Goal: Task Accomplishment & Management: Complete application form

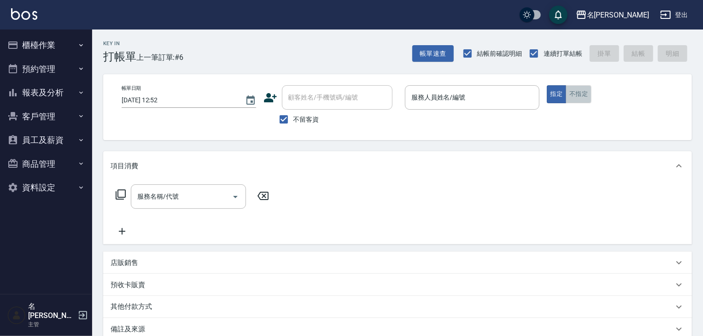
click at [586, 96] on button "不指定" at bounding box center [579, 94] width 26 height 18
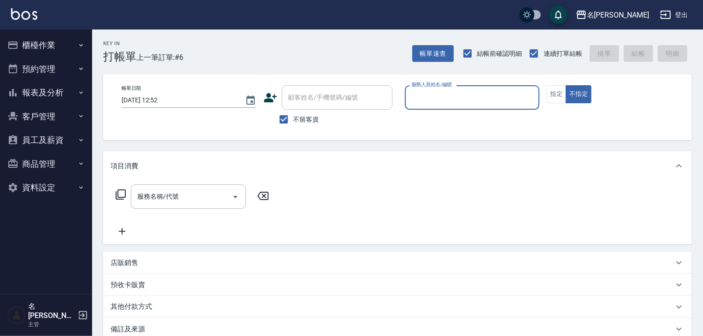
click at [482, 97] on input "服務人員姓名/編號" at bounding box center [472, 97] width 126 height 16
click at [440, 113] on div "[PERSON_NAME]-02" at bounding box center [472, 120] width 135 height 15
type input "[PERSON_NAME]-02"
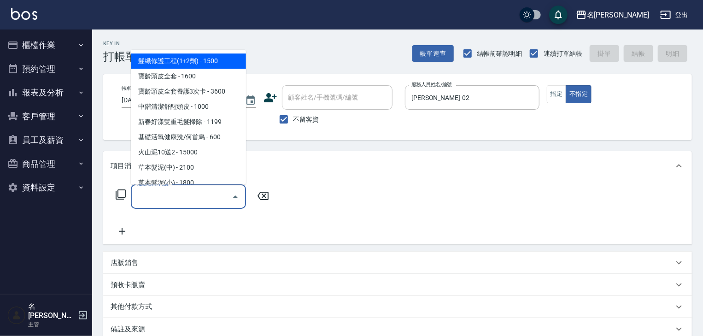
click at [187, 205] on input "服務名稱/代號" at bounding box center [181, 196] width 93 height 16
click at [125, 198] on icon at bounding box center [120, 194] width 11 height 11
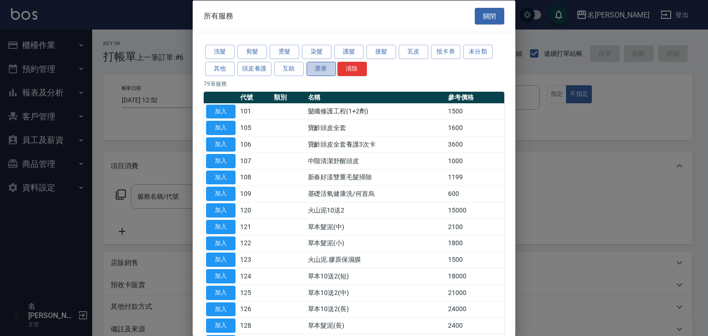
click at [317, 71] on button "票券" at bounding box center [320, 68] width 29 height 14
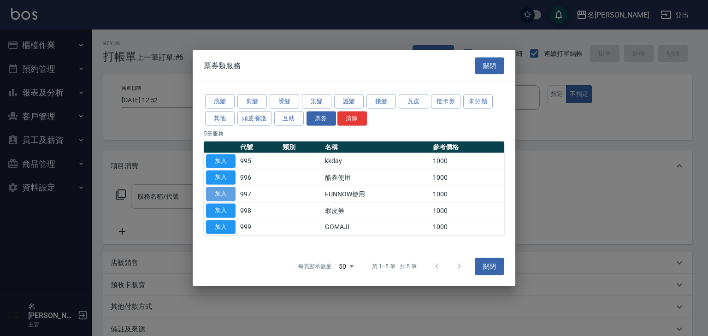
click at [226, 189] on button "加入" at bounding box center [220, 194] width 29 height 14
type input "FUNNOW使用(997)"
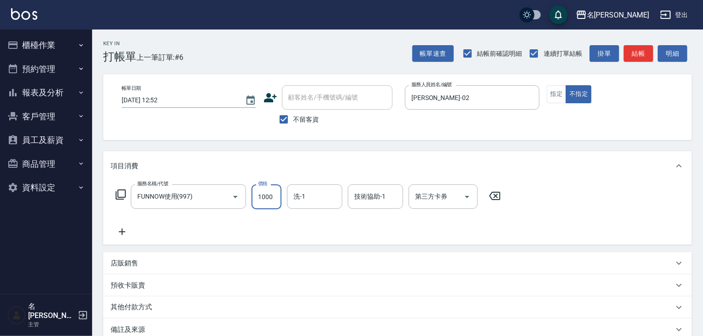
click at [266, 195] on input "1000" at bounding box center [267, 196] width 30 height 25
click at [469, 196] on icon "Open" at bounding box center [467, 196] width 11 height 11
type input "399"
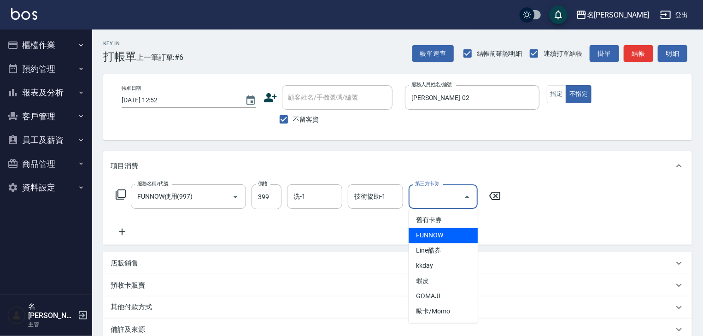
click at [443, 235] on span "FUNNOW" at bounding box center [443, 235] width 69 height 15
type input "FUNNOW"
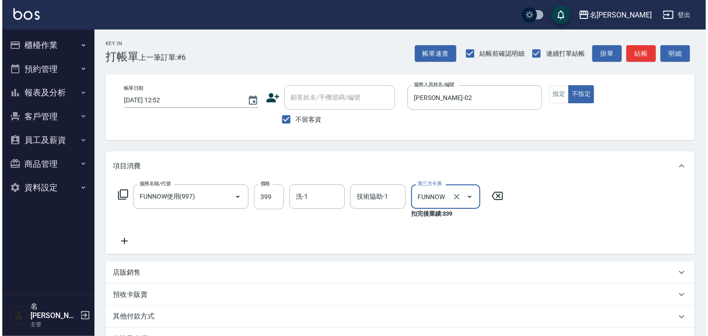
scroll to position [117, 0]
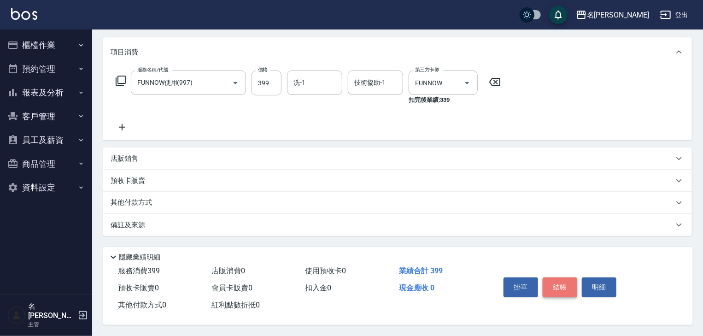
click at [558, 284] on button "結帳" at bounding box center [560, 286] width 35 height 19
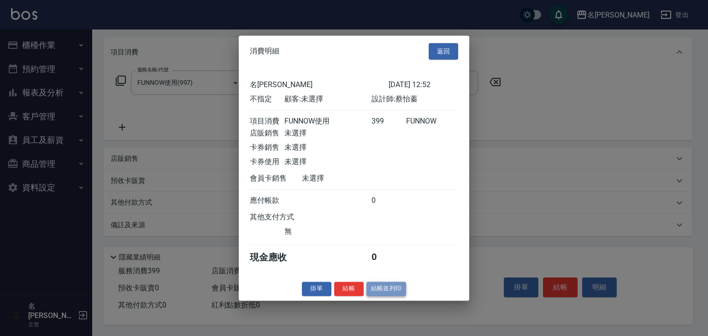
click at [388, 291] on button "結帳並列印" at bounding box center [386, 289] width 40 height 14
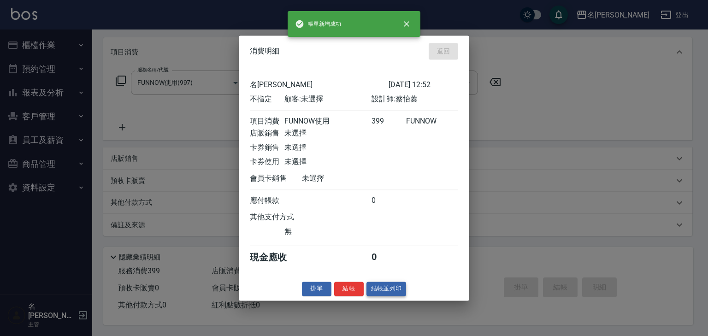
type input "[DATE] 12:53"
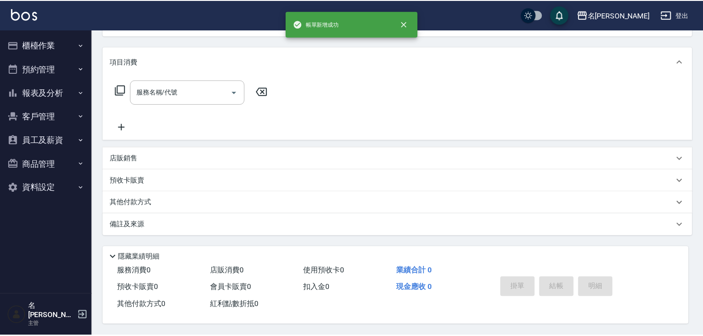
scroll to position [0, 0]
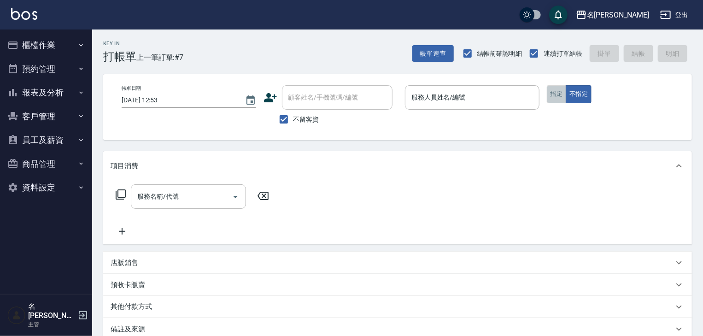
click at [555, 99] on button "指定" at bounding box center [557, 94] width 20 height 18
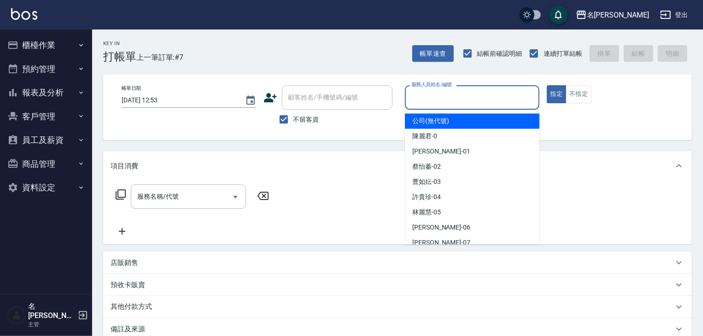
click at [420, 92] on input "服務人員姓名/編號" at bounding box center [472, 97] width 126 height 16
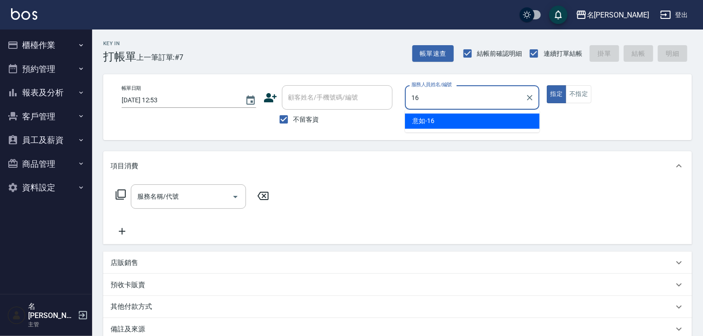
click at [428, 114] on div "意如 -16" at bounding box center [472, 120] width 135 height 15
type input "意如-16"
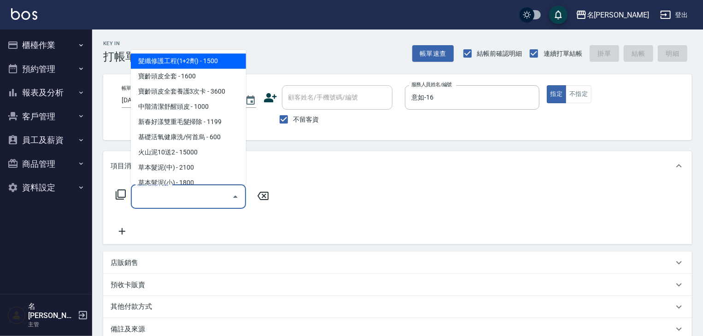
click at [196, 197] on input "服務名稱/代號" at bounding box center [181, 196] width 93 height 16
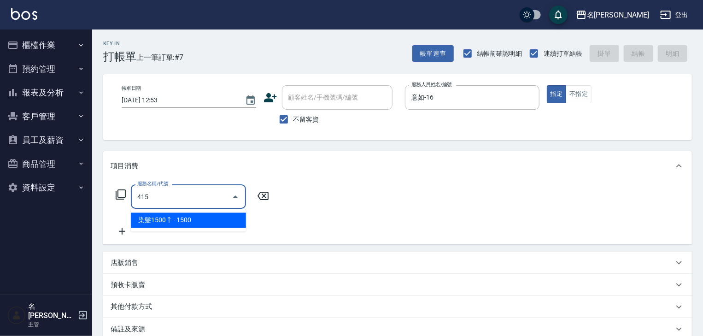
click at [198, 216] on span "染髮1500↑ - 1500" at bounding box center [188, 220] width 115 height 15
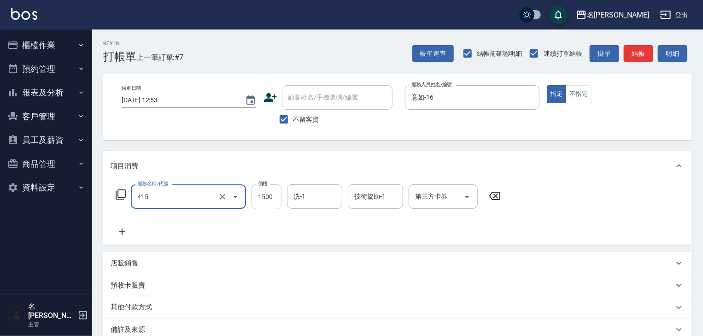
type input "染髮1500↑(415)"
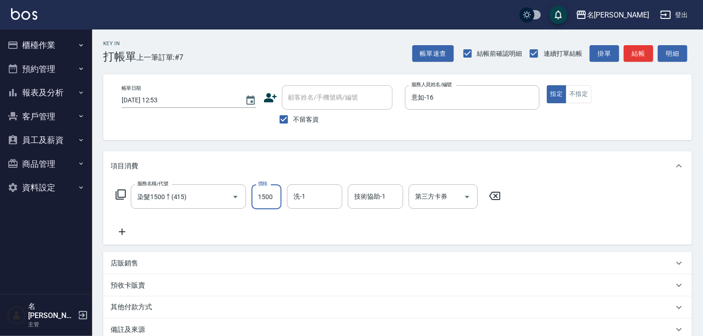
click at [262, 203] on input "1500" at bounding box center [267, 196] width 30 height 25
type input "1900"
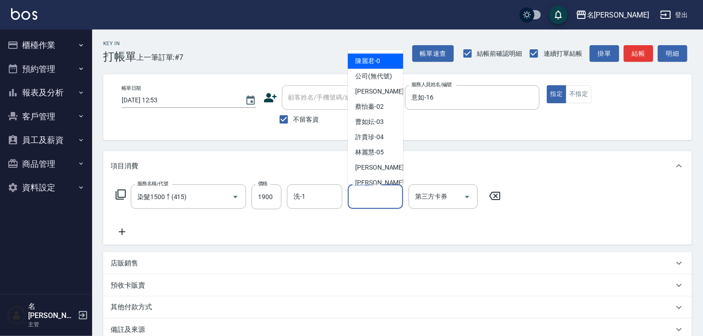
click at [386, 200] on input "技術協助-1" at bounding box center [375, 196] width 47 height 16
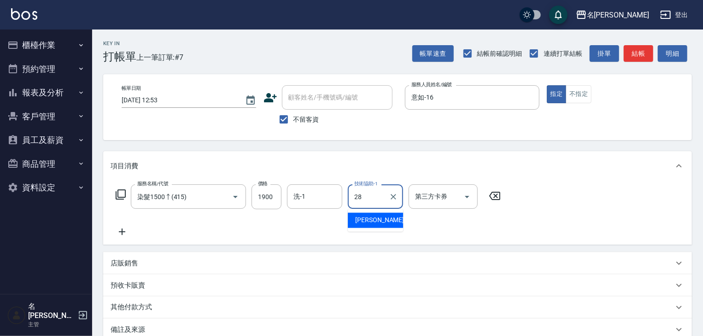
click at [382, 221] on span "[PERSON_NAME]-28" at bounding box center [384, 221] width 58 height 10
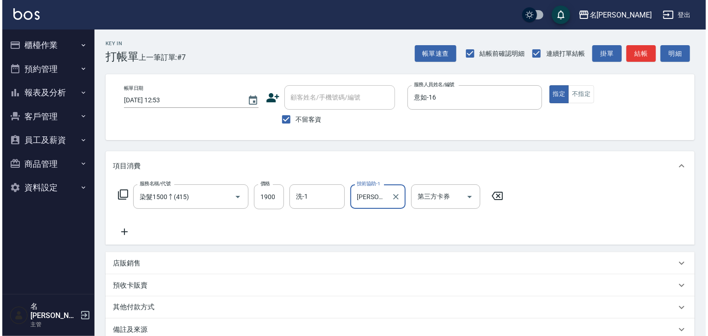
scroll to position [108, 0]
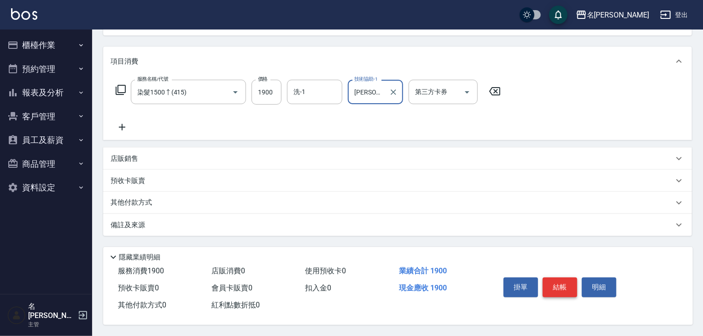
type input "[PERSON_NAME]-28"
click at [557, 277] on button "結帳" at bounding box center [560, 286] width 35 height 19
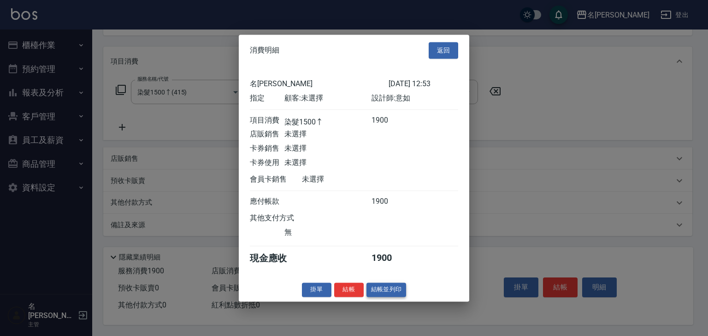
click at [375, 296] on button "結帳並列印" at bounding box center [386, 289] width 40 height 14
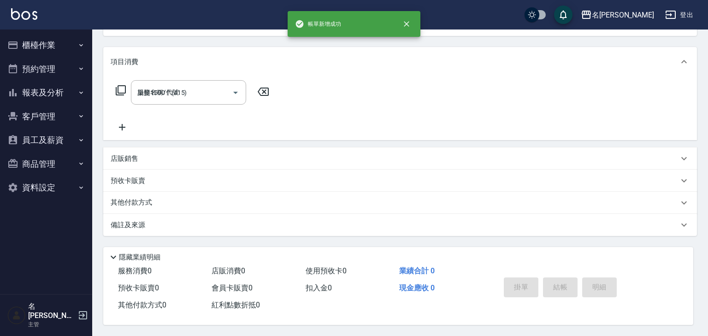
type input "[DATE] 13:21"
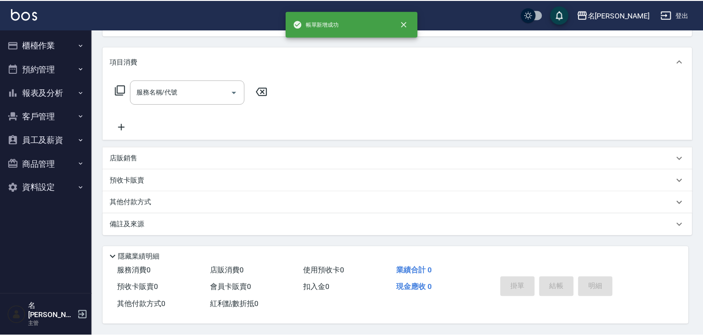
scroll to position [0, 0]
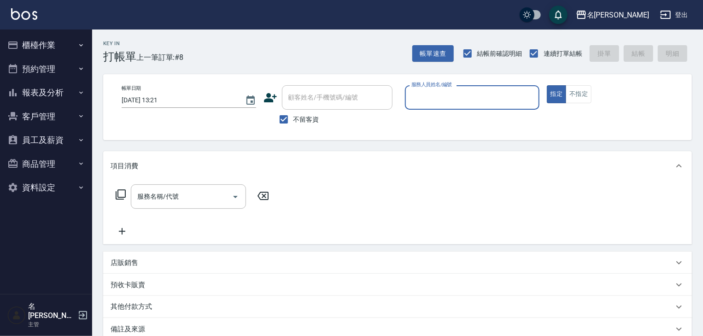
type input "0"
type input "意如-16"
type button "true"
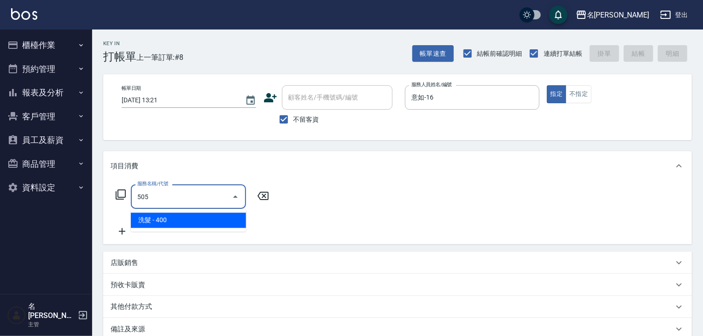
type input "洗髮(505)"
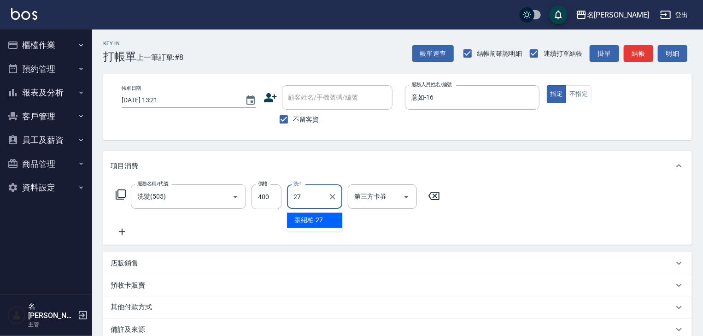
type input "[PERSON_NAME]-27"
click at [639, 53] on button "結帳" at bounding box center [638, 53] width 29 height 17
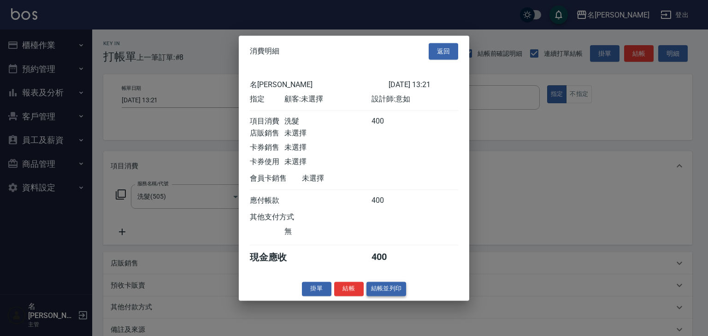
click at [395, 291] on button "結帳並列印" at bounding box center [386, 289] width 40 height 14
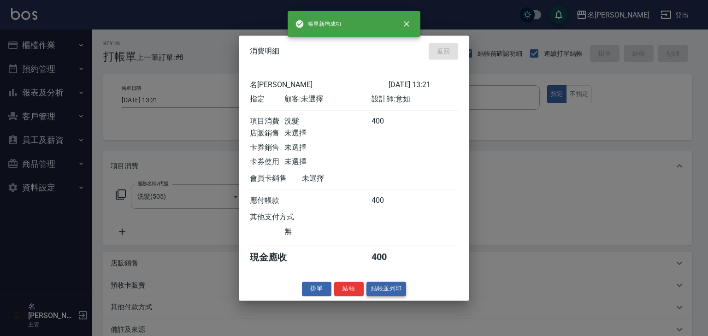
type input "[DATE] 13:29"
